Goal: Find specific page/section: Find specific page/section

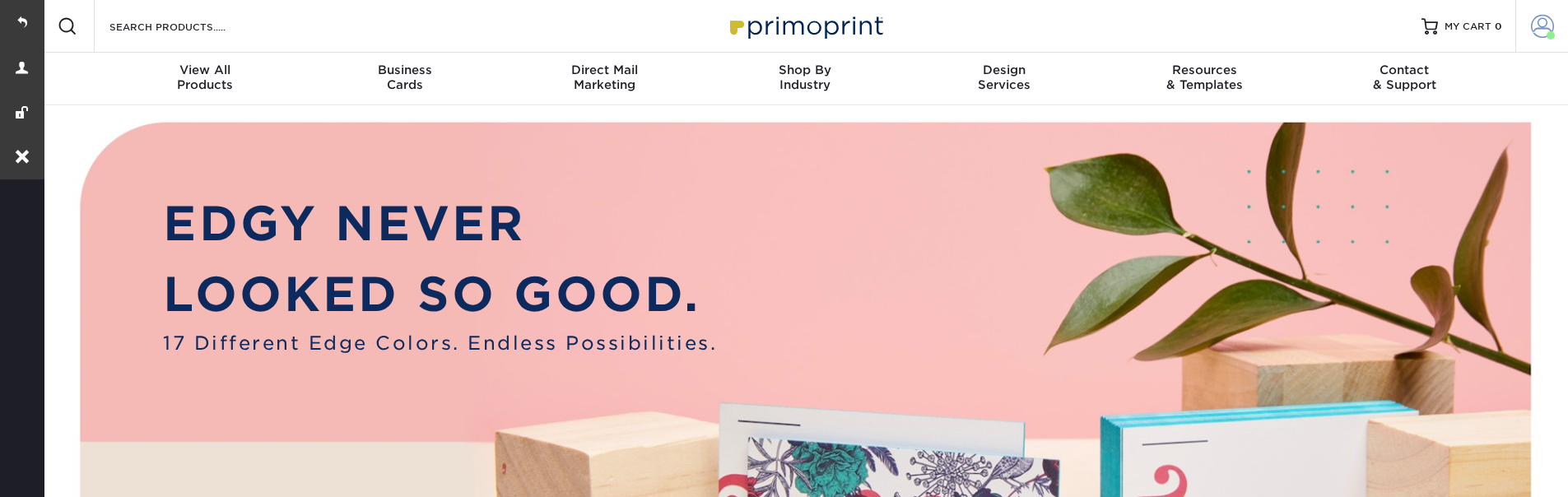
click at [1544, 23] on span at bounding box center [1542, 26] width 23 height 23
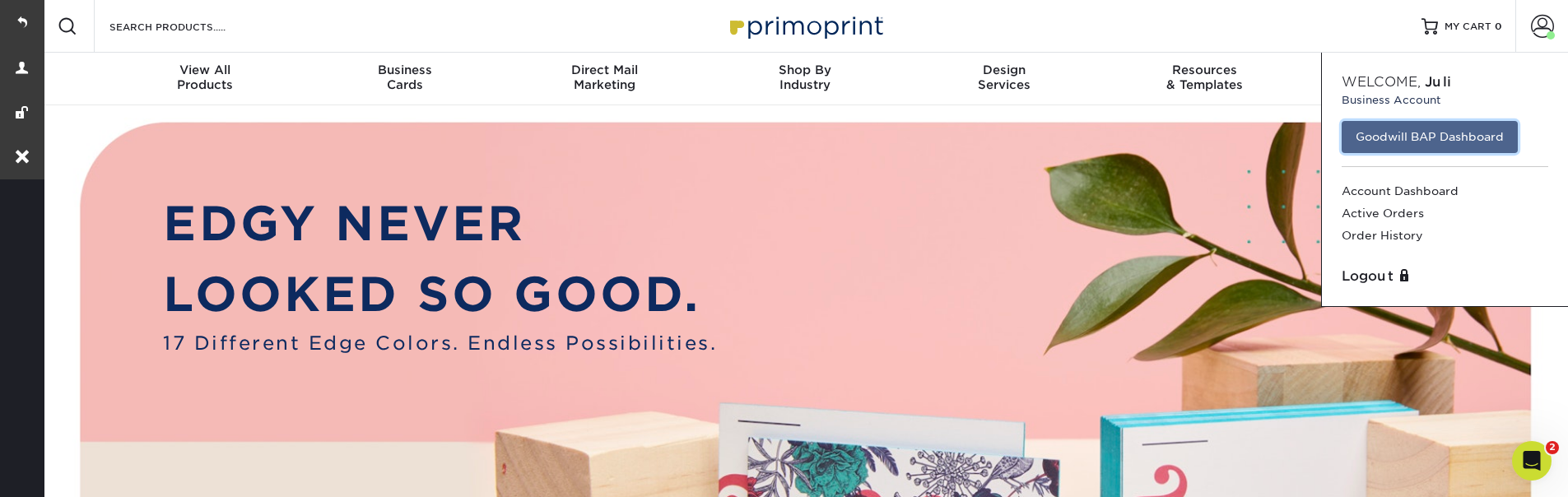
click at [1399, 139] on link "Goodwill BAP Dashboard" at bounding box center [1429, 136] width 176 height 31
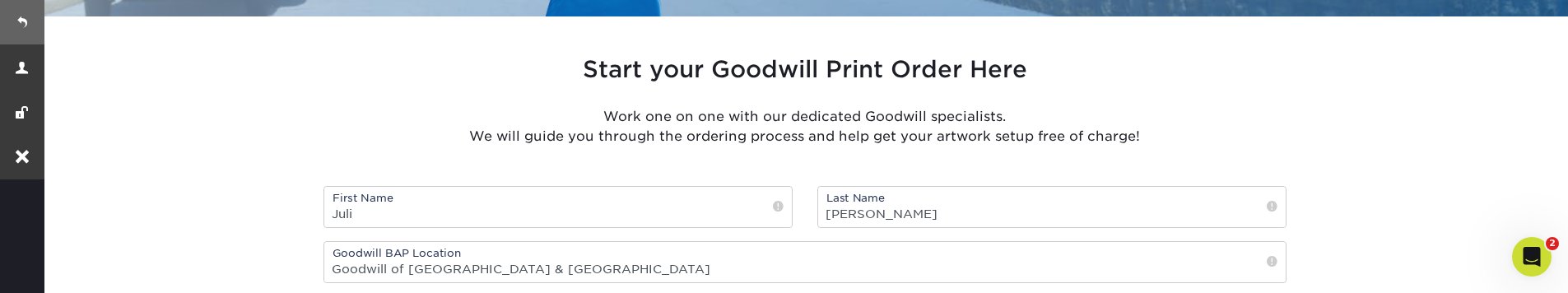
click at [19, 11] on link at bounding box center [22, 22] width 45 height 45
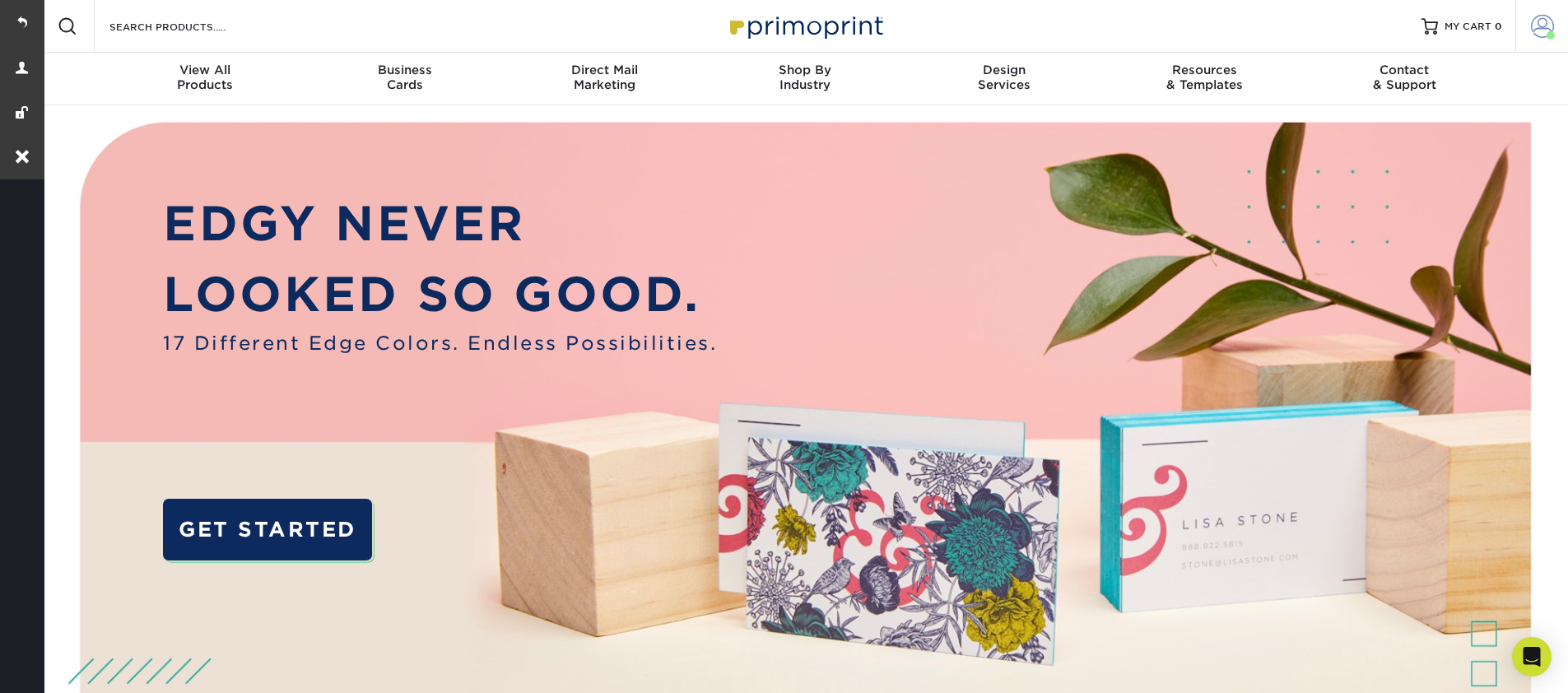
click at [1540, 34] on span at bounding box center [1542, 26] width 23 height 23
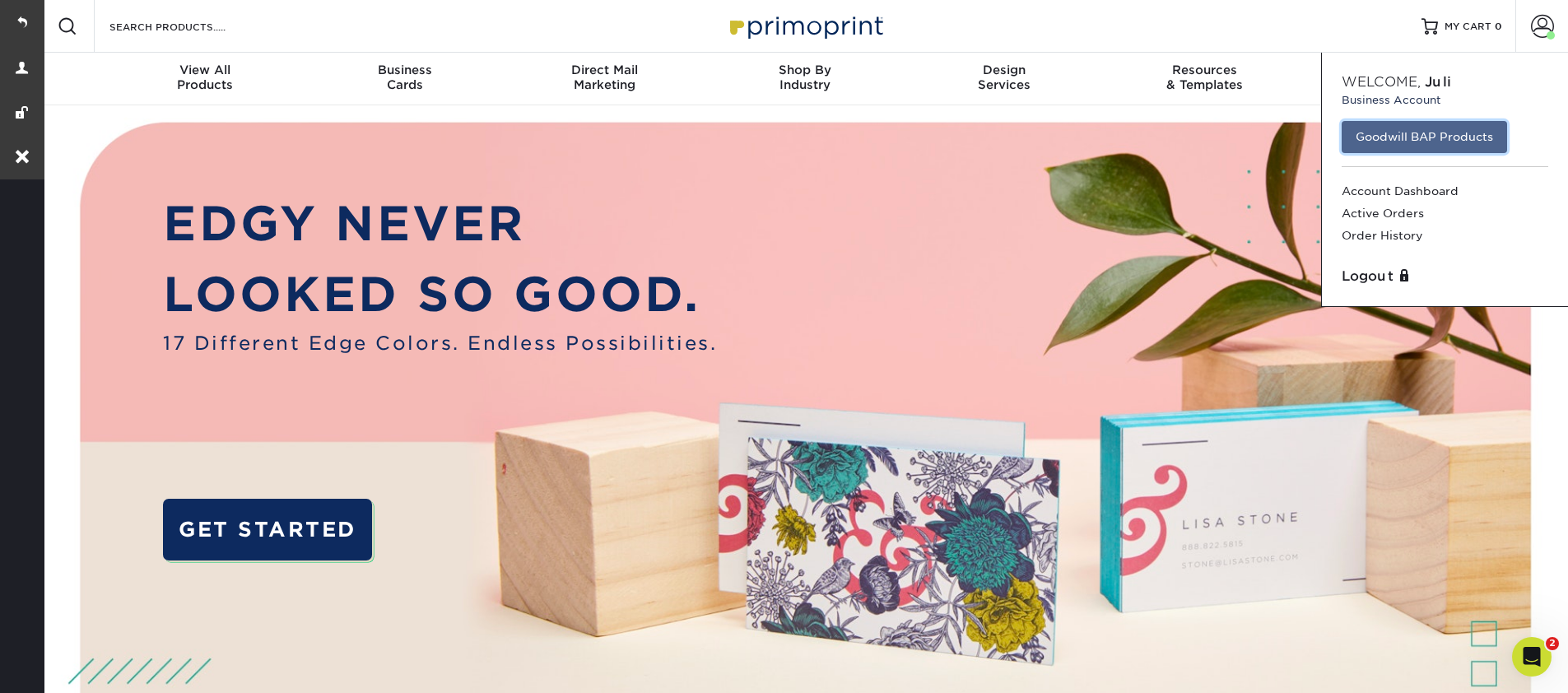
click at [1403, 140] on link "Goodwill BAP Products" at bounding box center [1424, 136] width 165 height 31
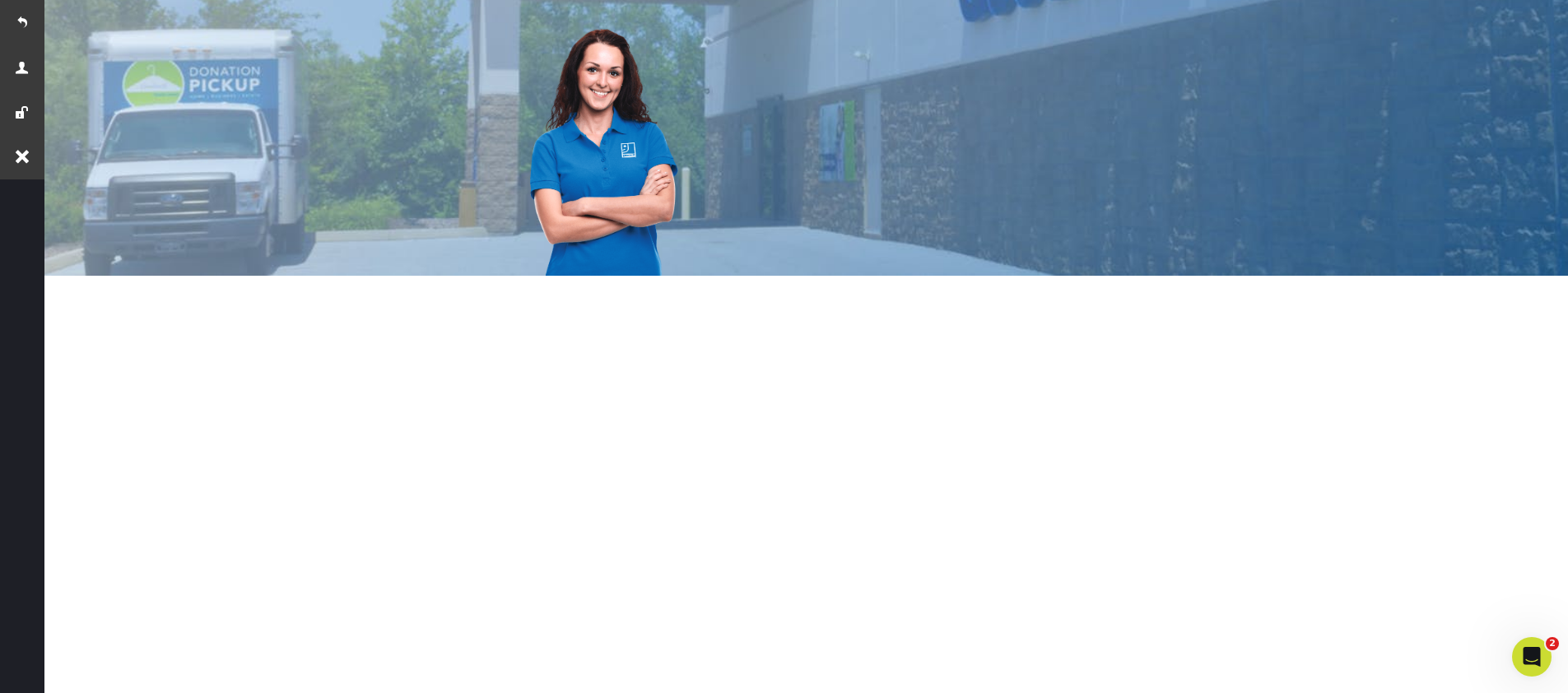
scroll to position [214, 0]
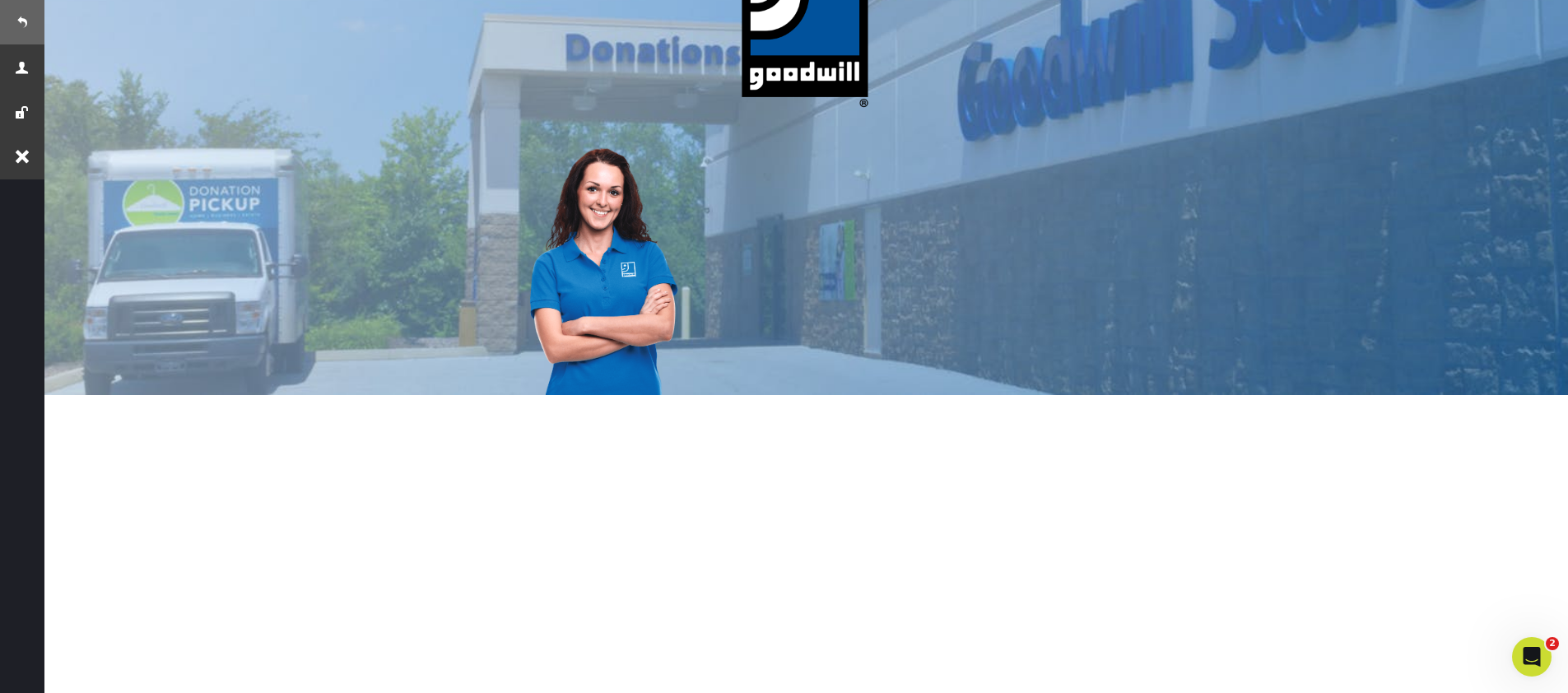
click at [17, 17] on link at bounding box center [22, 22] width 45 height 45
